Goal: Information Seeking & Learning: Learn about a topic

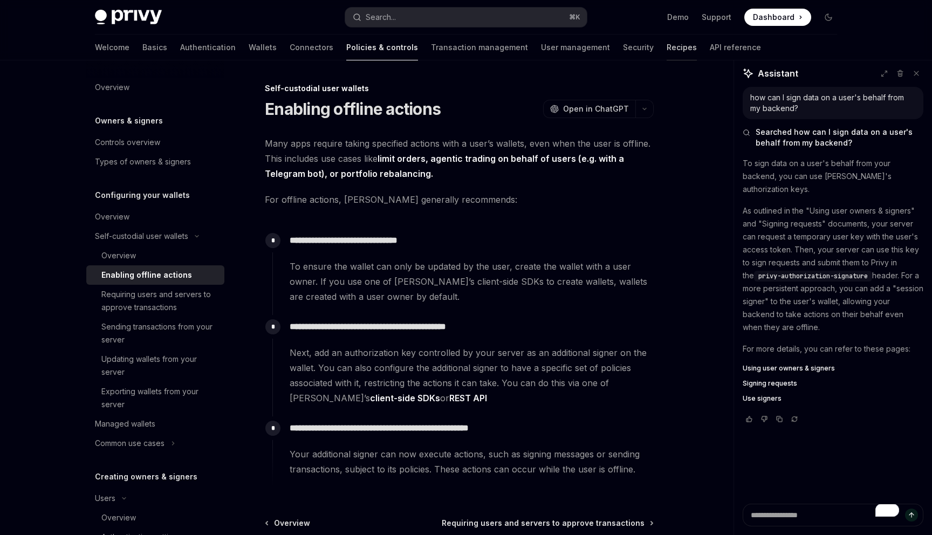
click at [667, 52] on link "Recipes" at bounding box center [682, 48] width 30 height 26
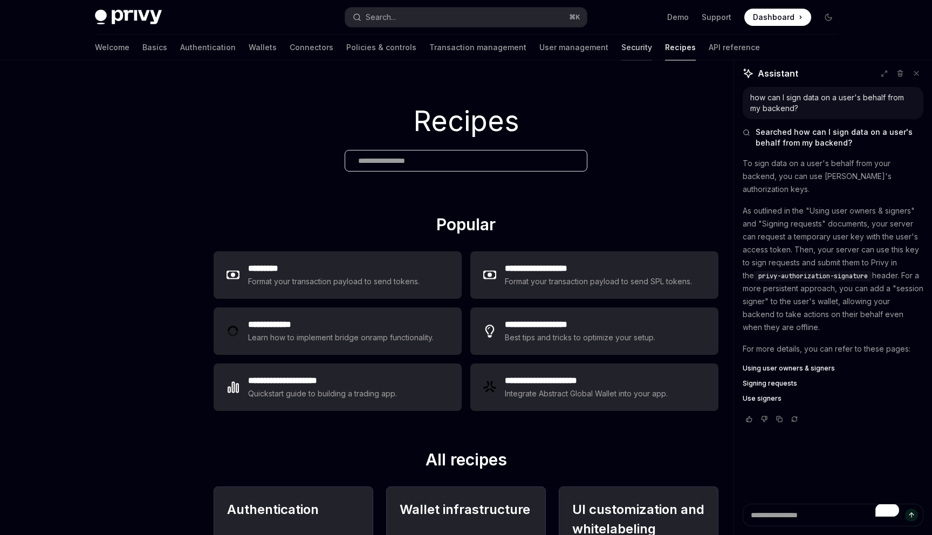
click at [621, 51] on link "Security" at bounding box center [636, 48] width 31 height 26
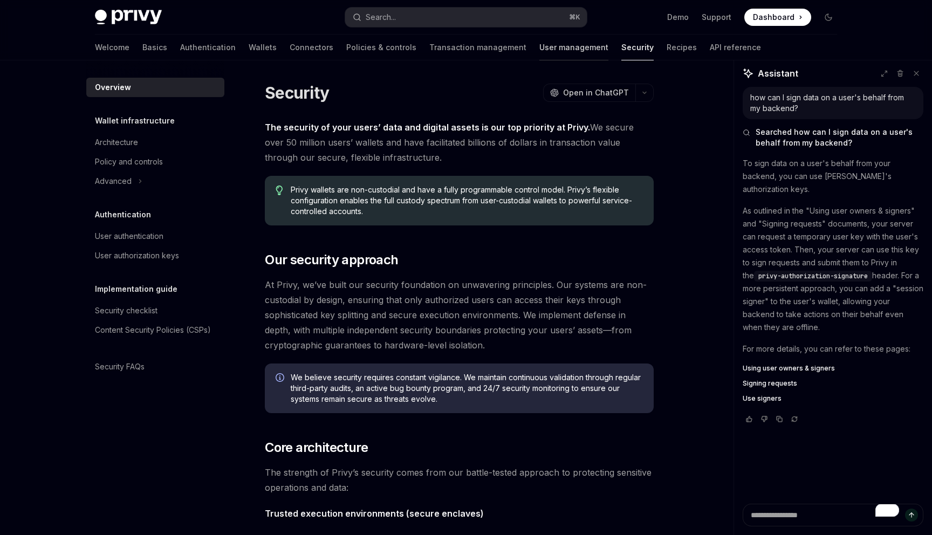
click at [539, 52] on link "User management" at bounding box center [573, 48] width 69 height 26
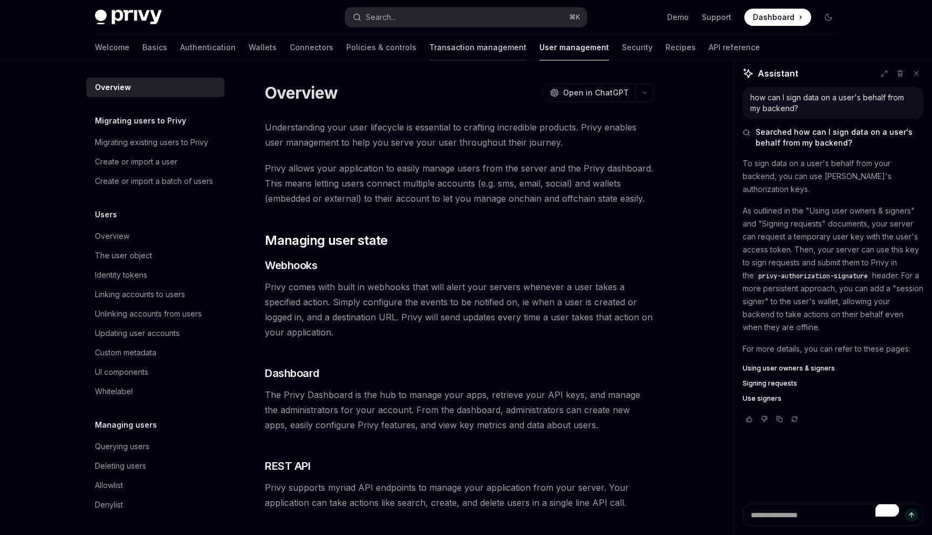
click at [435, 54] on link "Transaction management" at bounding box center [477, 48] width 97 height 26
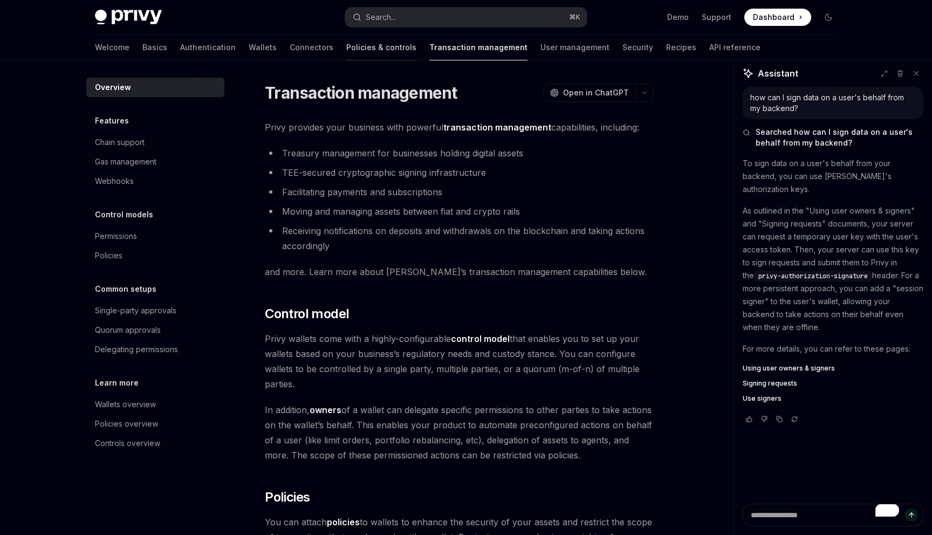
click at [346, 52] on link "Policies & controls" at bounding box center [381, 48] width 70 height 26
type textarea "*"
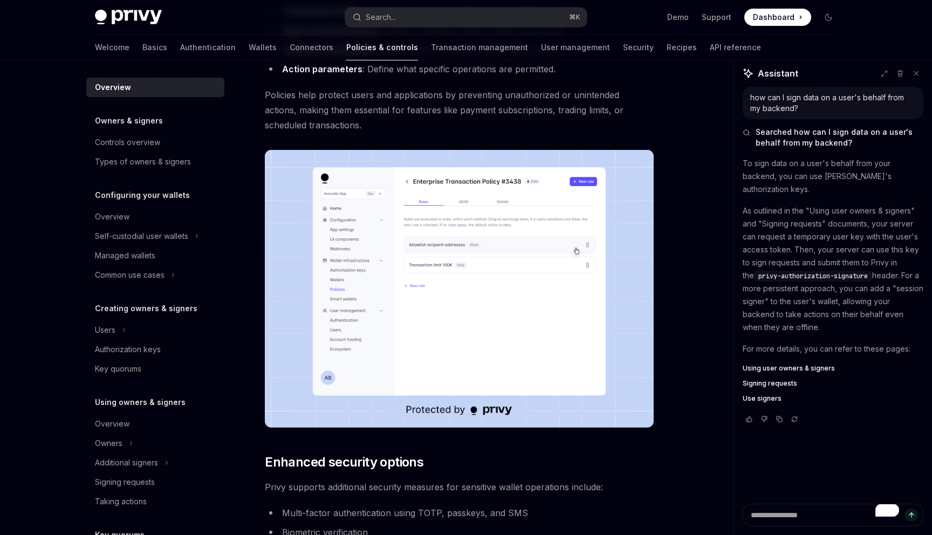
scroll to position [70, 0]
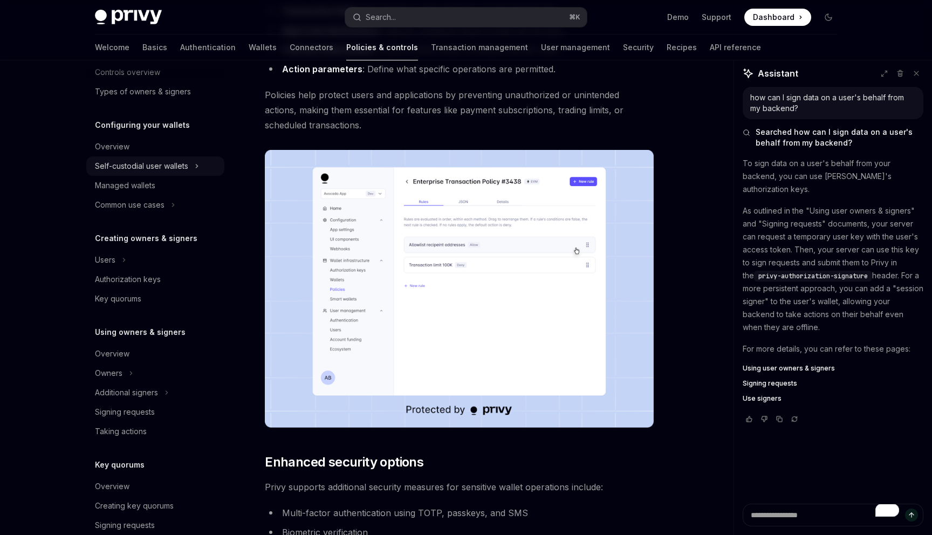
click at [127, 167] on div "Self-custodial user wallets" at bounding box center [141, 166] width 93 height 13
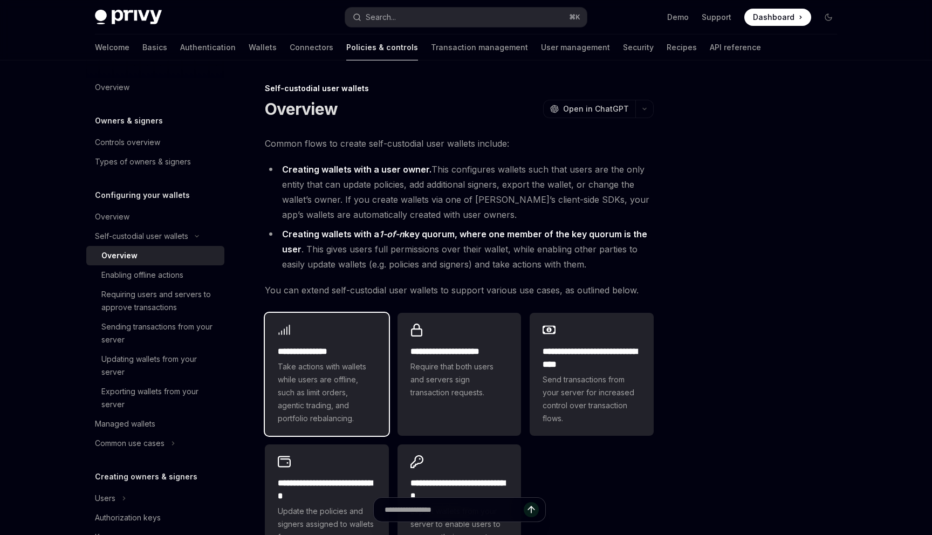
click at [314, 353] on h2 "**********" at bounding box center [327, 351] width 98 height 13
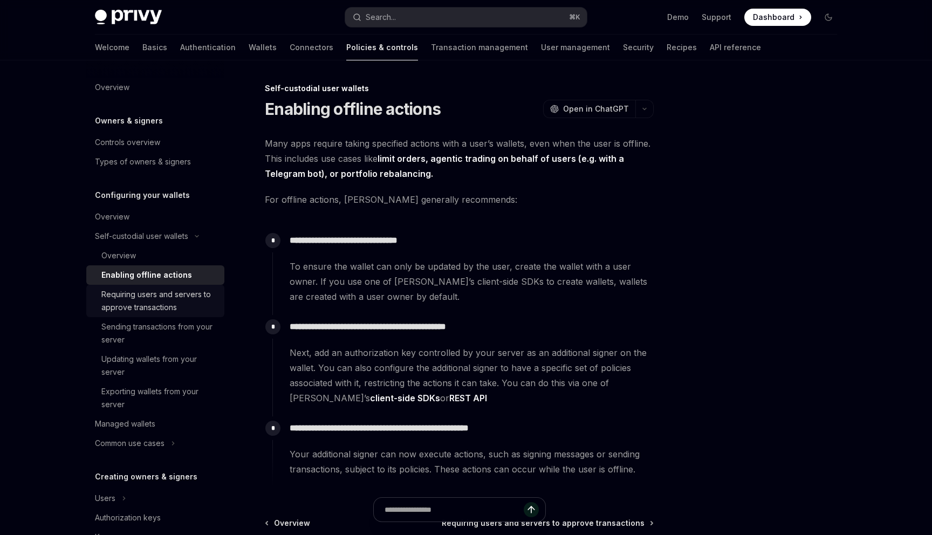
click at [158, 297] on div "Requiring users and servers to approve transactions" at bounding box center [159, 301] width 116 height 26
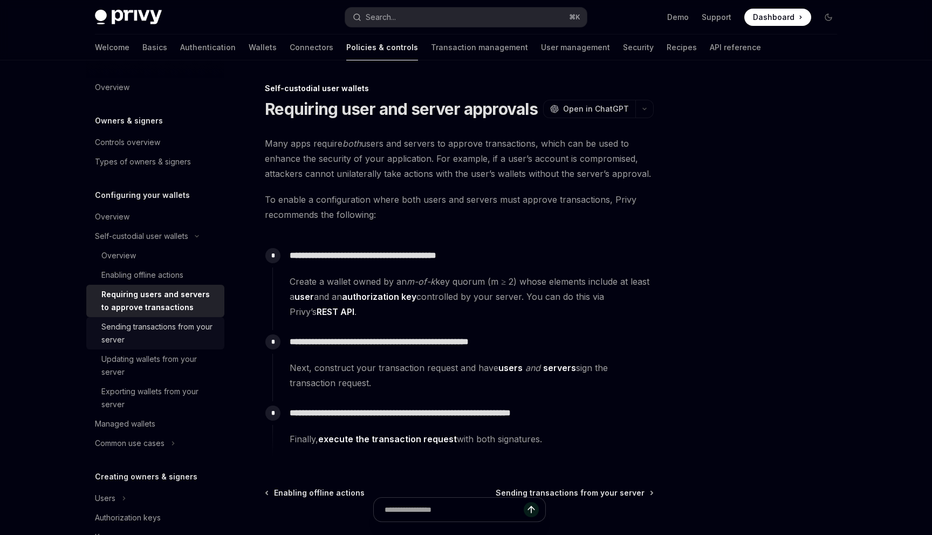
click at [149, 324] on div "Sending transactions from your server" at bounding box center [159, 333] width 116 height 26
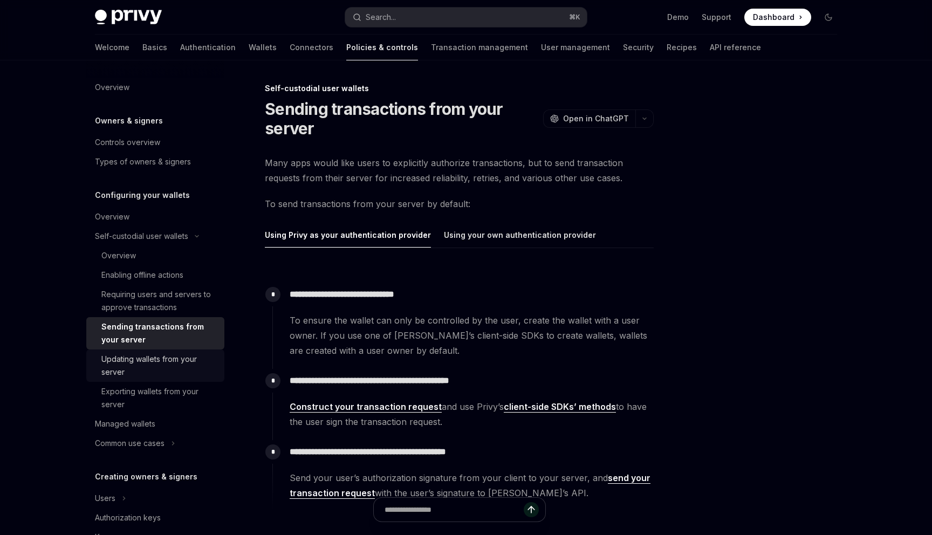
click at [119, 360] on div "Updating wallets from your server" at bounding box center [159, 366] width 116 height 26
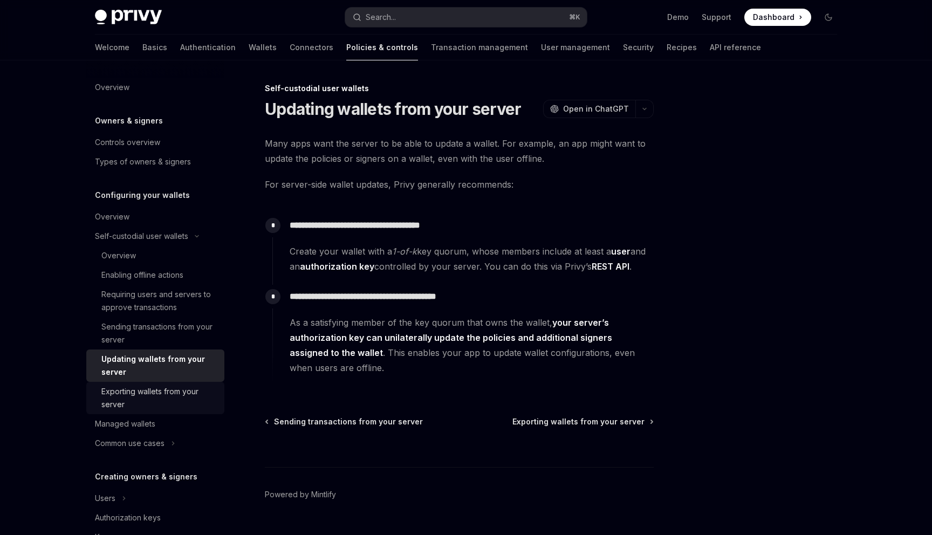
click at [148, 397] on div "Exporting wallets from your server" at bounding box center [159, 398] width 116 height 26
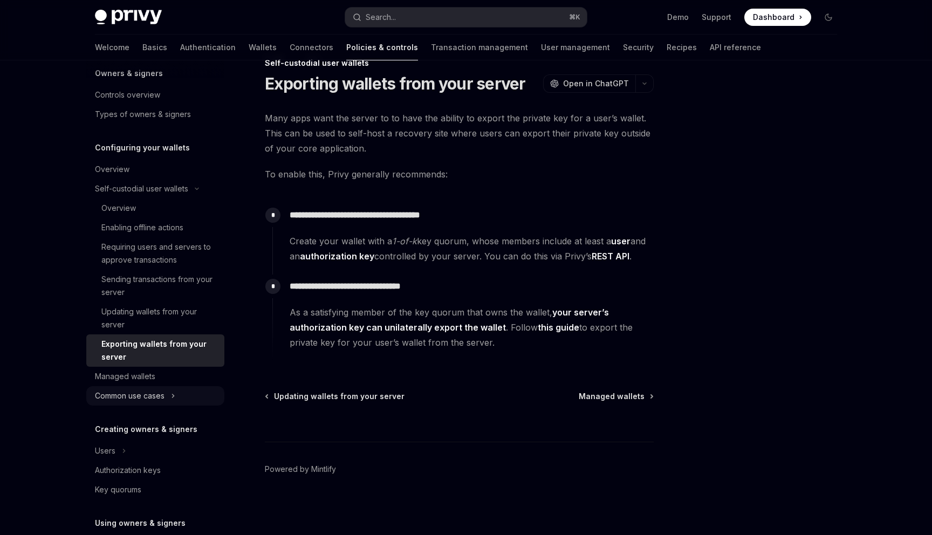
scroll to position [48, 0]
click at [138, 379] on div "Managed wallets" at bounding box center [125, 375] width 60 height 13
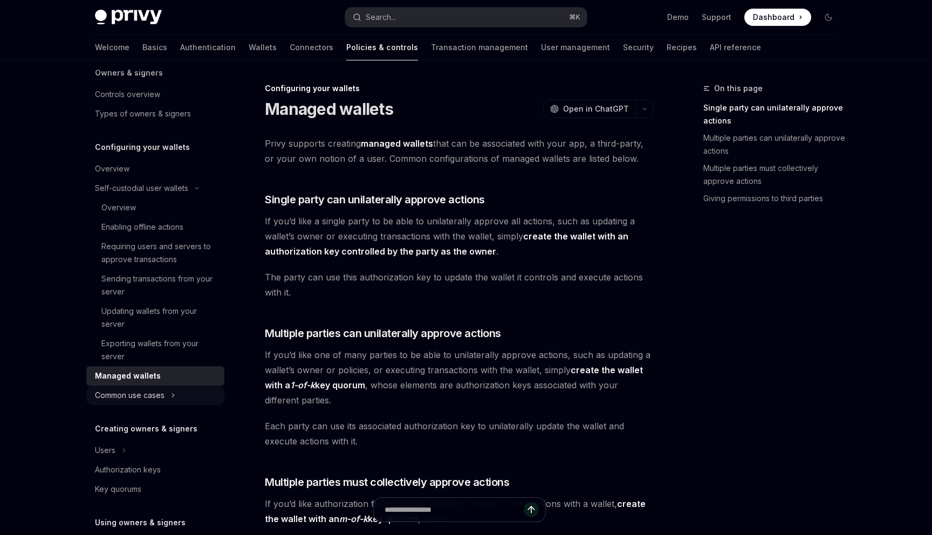
click at [138, 395] on div "Common use cases" at bounding box center [130, 395] width 70 height 13
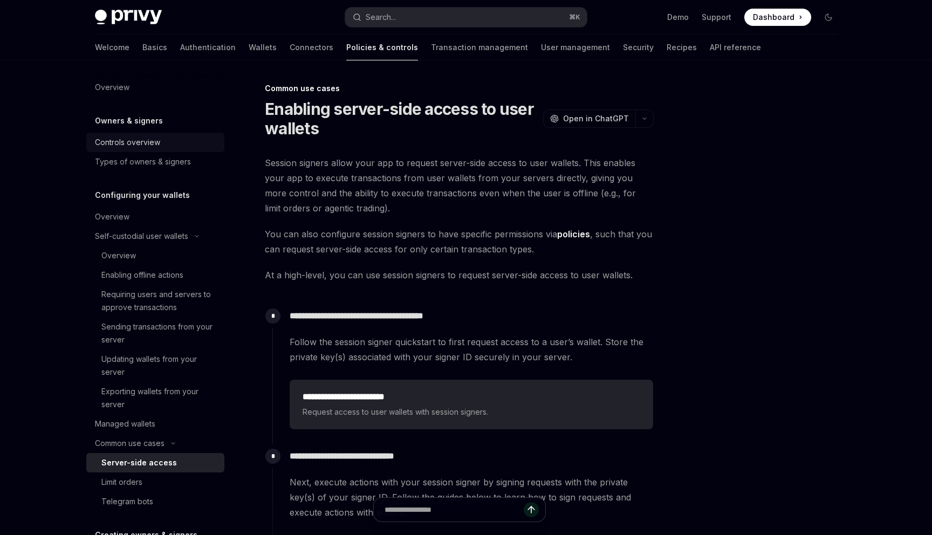
click at [147, 141] on div "Controls overview" at bounding box center [127, 142] width 65 height 13
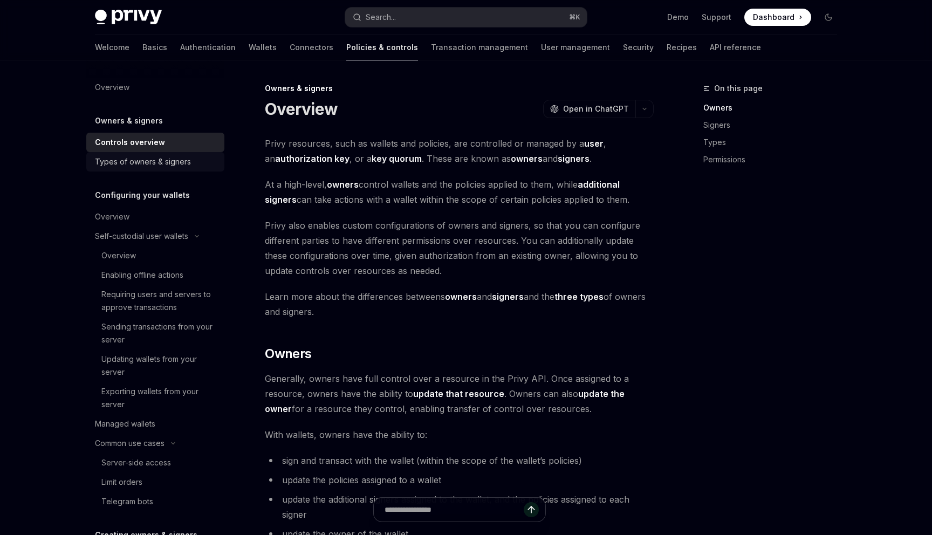
click at [140, 159] on div "Types of owners & signers" at bounding box center [143, 161] width 96 height 13
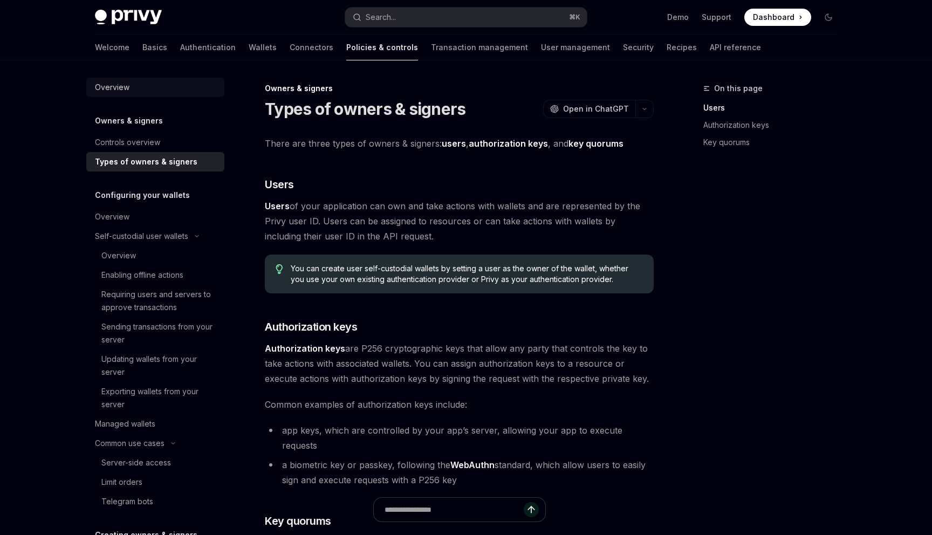
click at [118, 88] on div "Overview" at bounding box center [112, 87] width 35 height 13
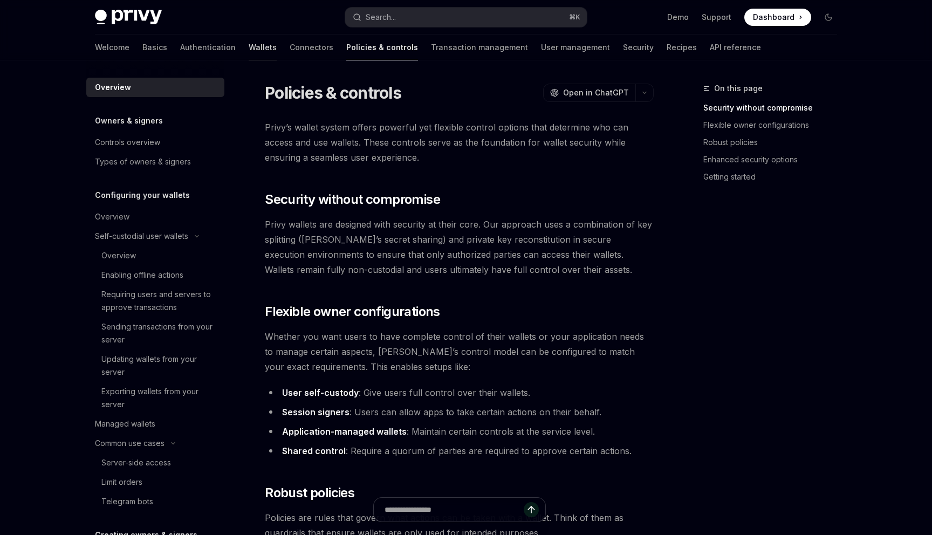
click at [249, 50] on link "Wallets" at bounding box center [263, 48] width 28 height 26
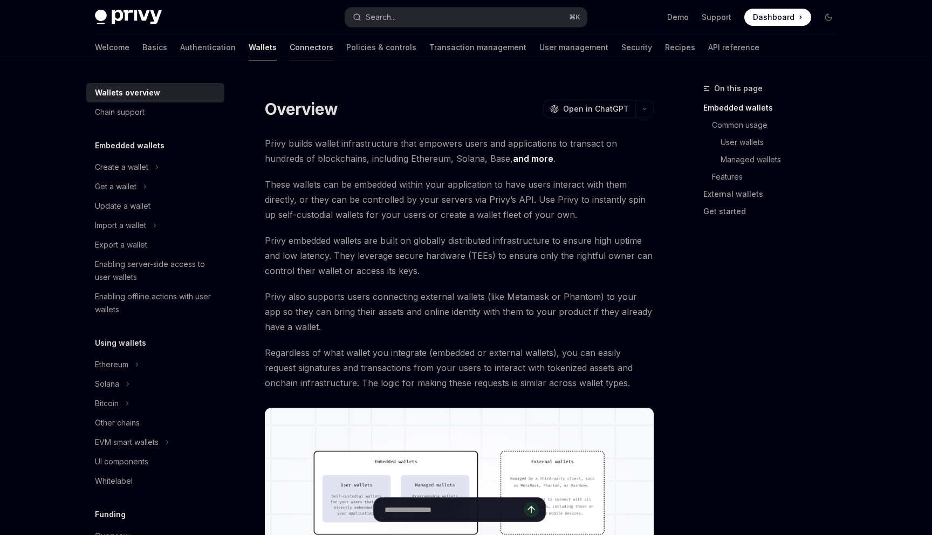
click at [290, 51] on link "Connectors" at bounding box center [312, 48] width 44 height 26
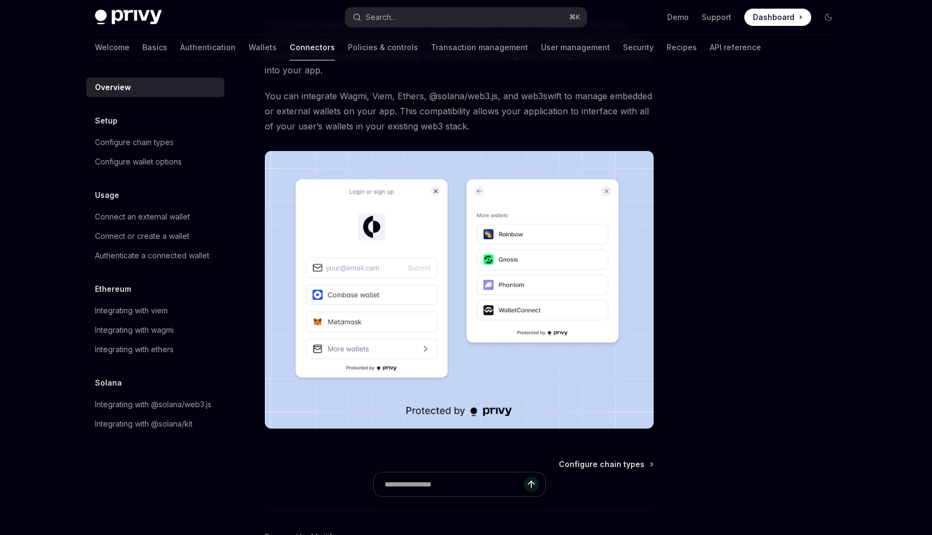
scroll to position [170, 0]
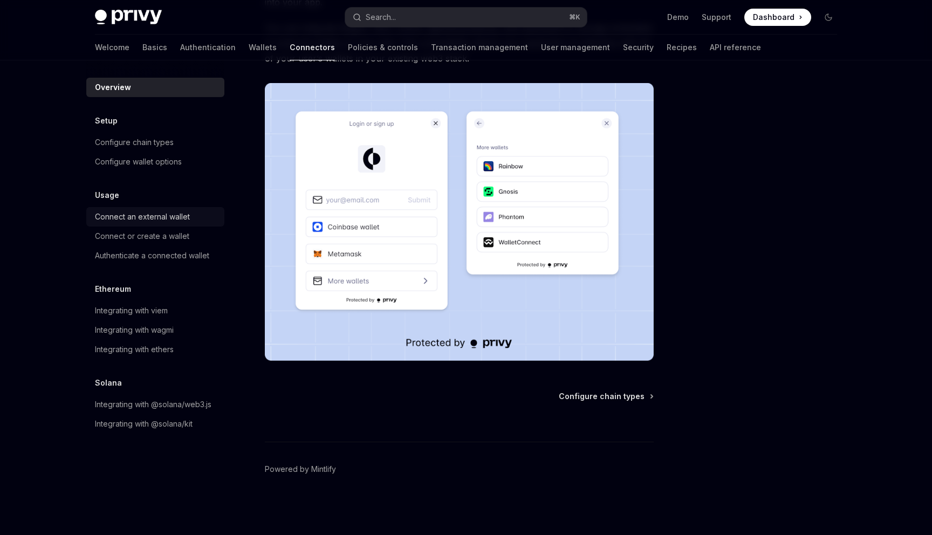
click at [138, 219] on div "Connect an external wallet" at bounding box center [142, 216] width 95 height 13
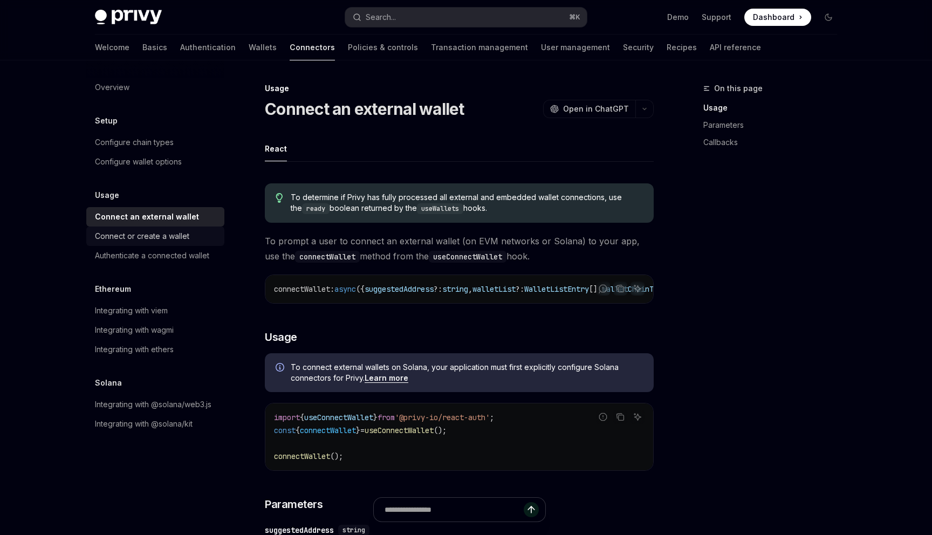
click at [145, 234] on div "Connect or create a wallet" at bounding box center [142, 236] width 94 height 13
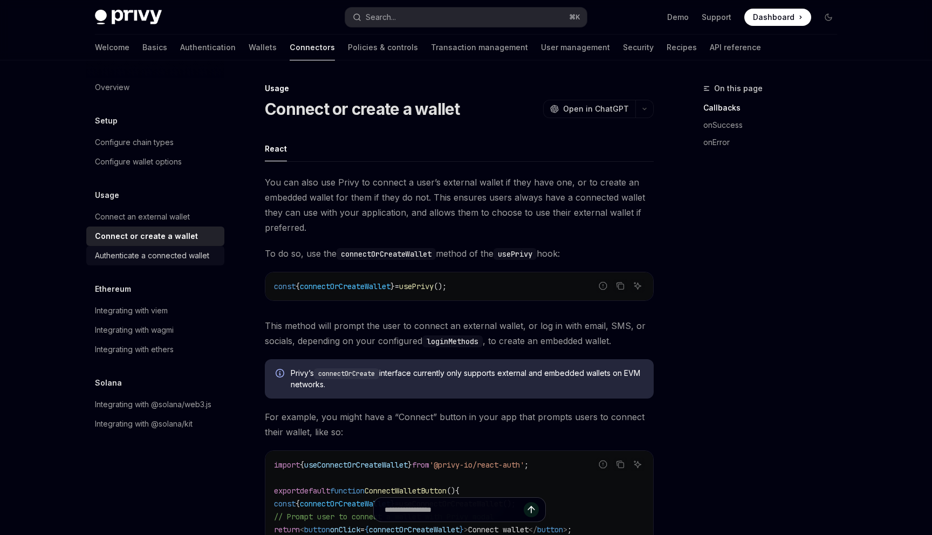
click at [147, 253] on div "Authenticate a connected wallet" at bounding box center [152, 255] width 114 height 13
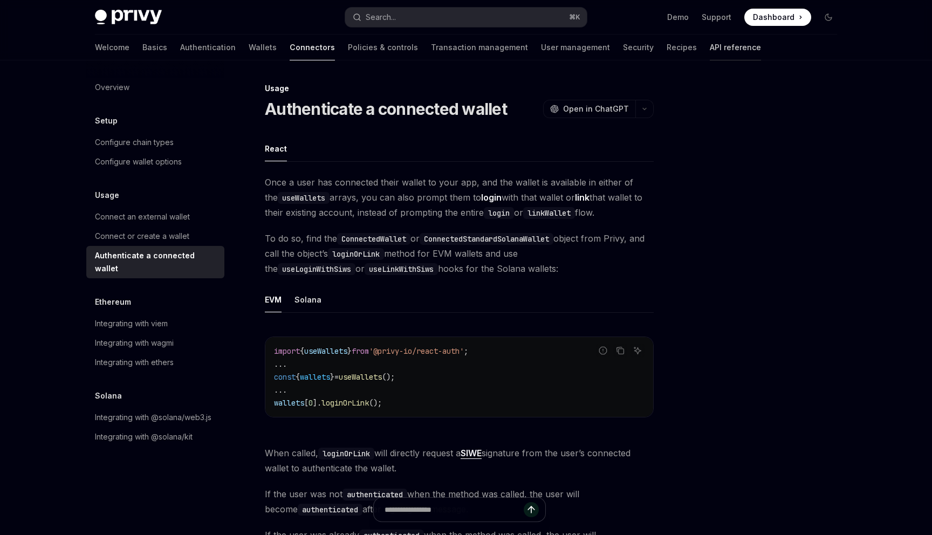
click at [710, 50] on link "API reference" at bounding box center [735, 48] width 51 height 26
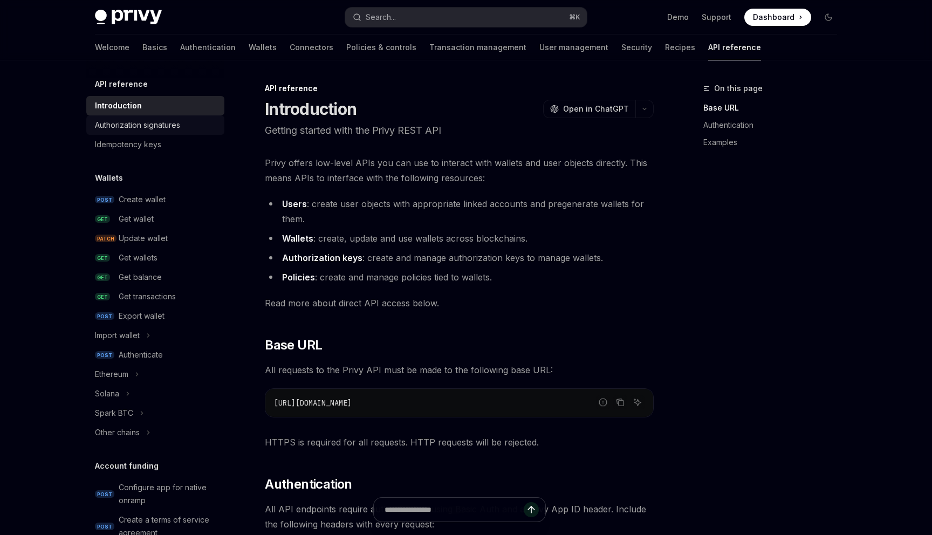
click at [146, 129] on div "Authorization signatures" at bounding box center [137, 125] width 85 height 13
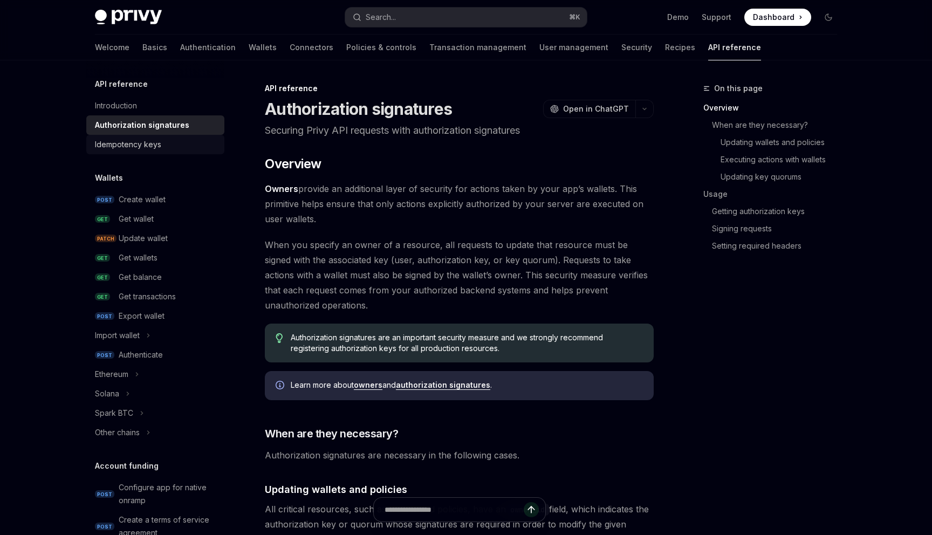
click at [150, 148] on div "Idempotency keys" at bounding box center [128, 144] width 66 height 13
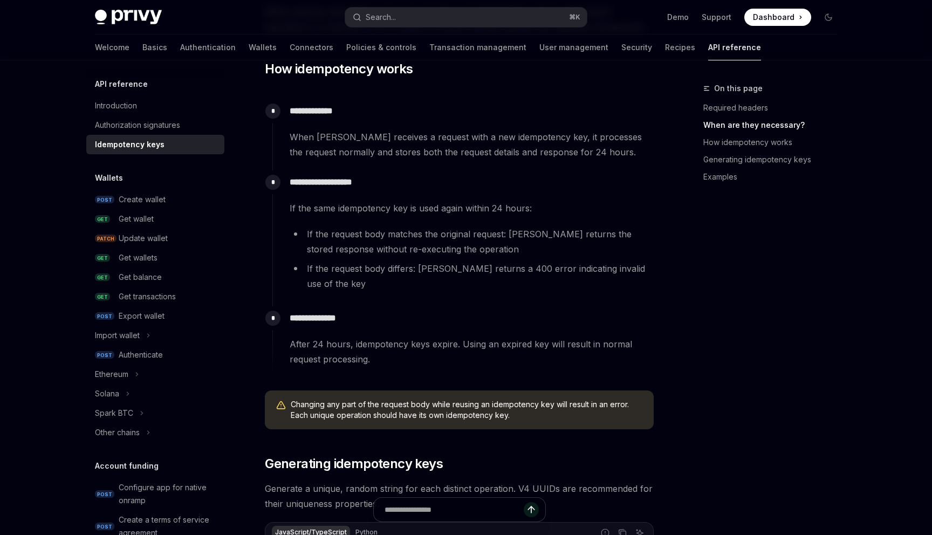
scroll to position [331, 0]
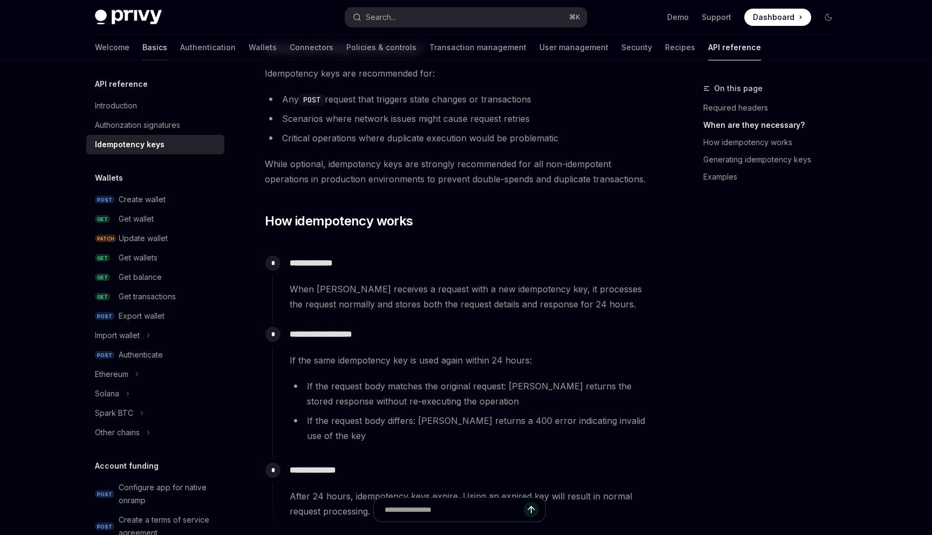
click at [142, 43] on link "Basics" at bounding box center [154, 48] width 25 height 26
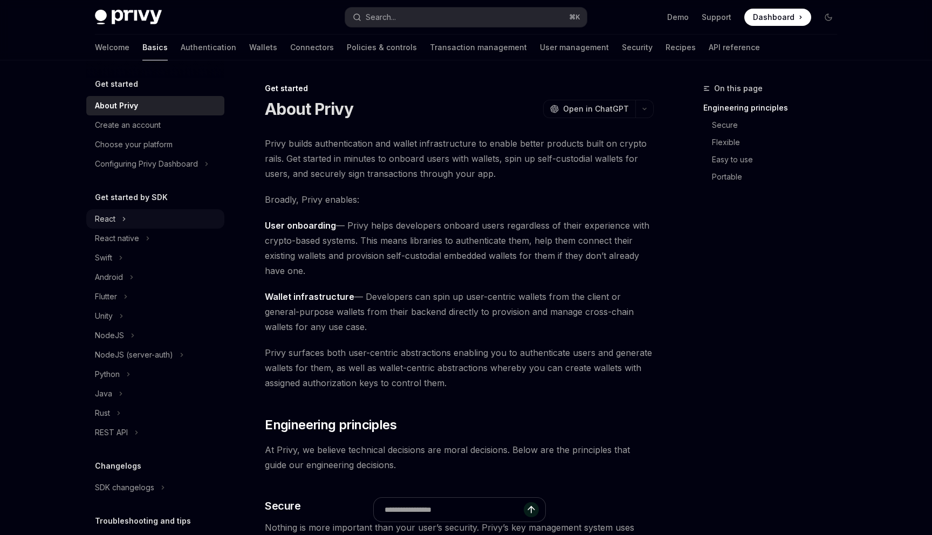
click at [108, 219] on div "React" at bounding box center [105, 218] width 20 height 13
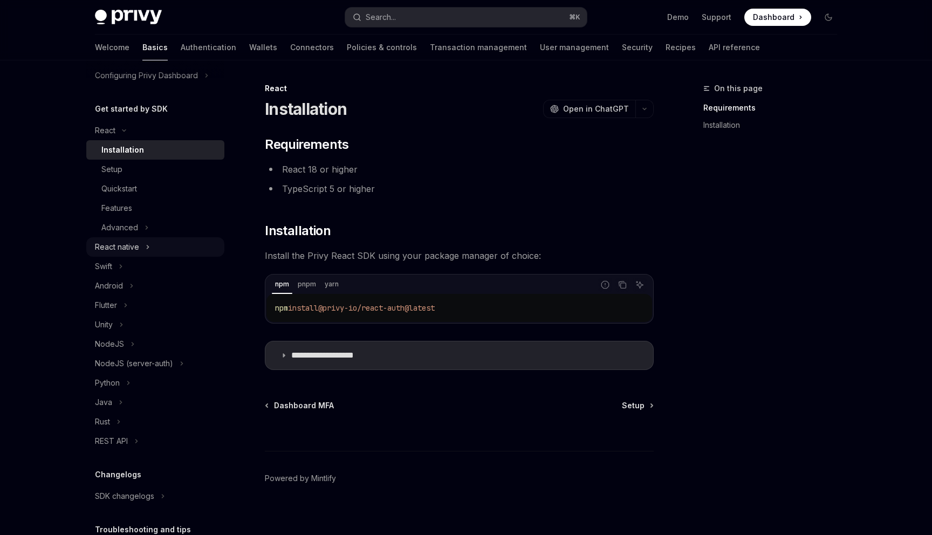
scroll to position [99, 0]
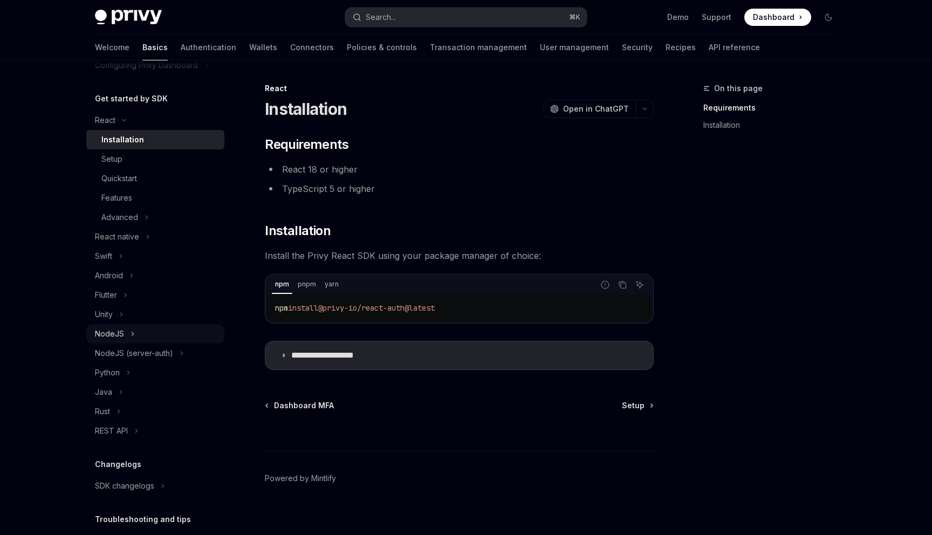
click at [114, 332] on div "NodeJS" at bounding box center [109, 333] width 29 height 13
type textarea "*"
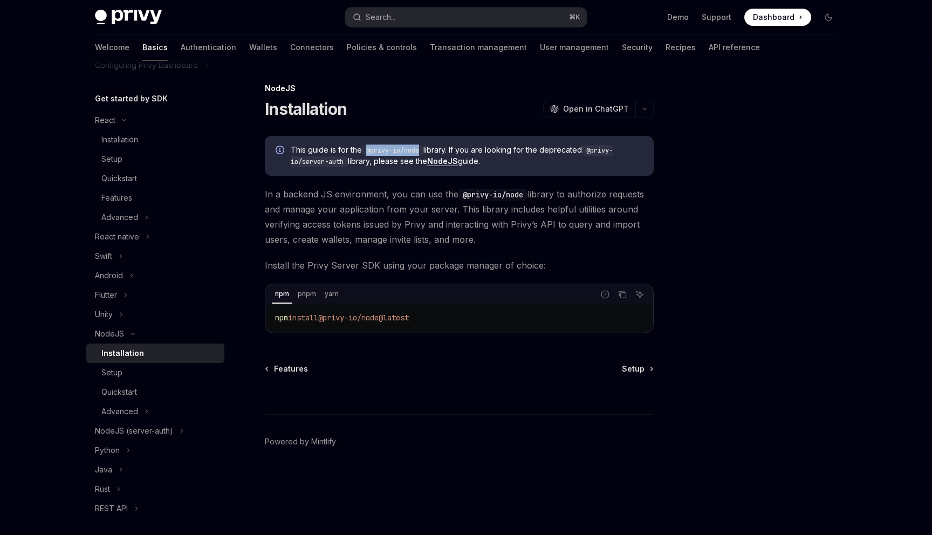
drag, startPoint x: 422, startPoint y: 150, endPoint x: 369, endPoint y: 153, distance: 53.4
click at [369, 153] on code "@privy-io/node" at bounding box center [392, 150] width 61 height 11
copy code "@privy-io/node"
